Goal: Transaction & Acquisition: Subscribe to service/newsletter

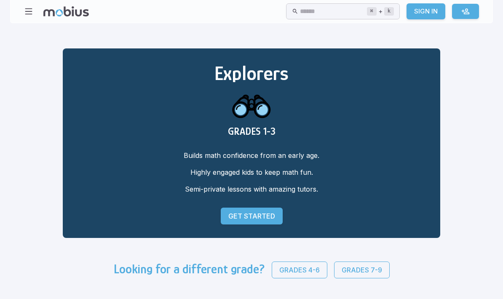
click at [279, 271] on p "Grades 4-6" at bounding box center [299, 270] width 40 height 10
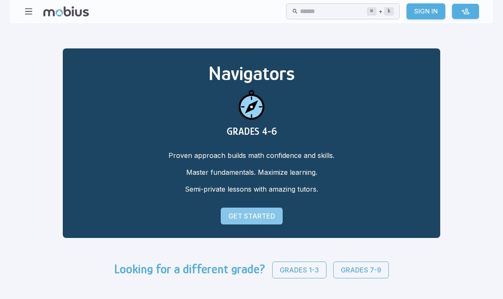
click at [228, 215] on p "Get Started" at bounding box center [251, 216] width 47 height 10
